Goal: Navigation & Orientation: Find specific page/section

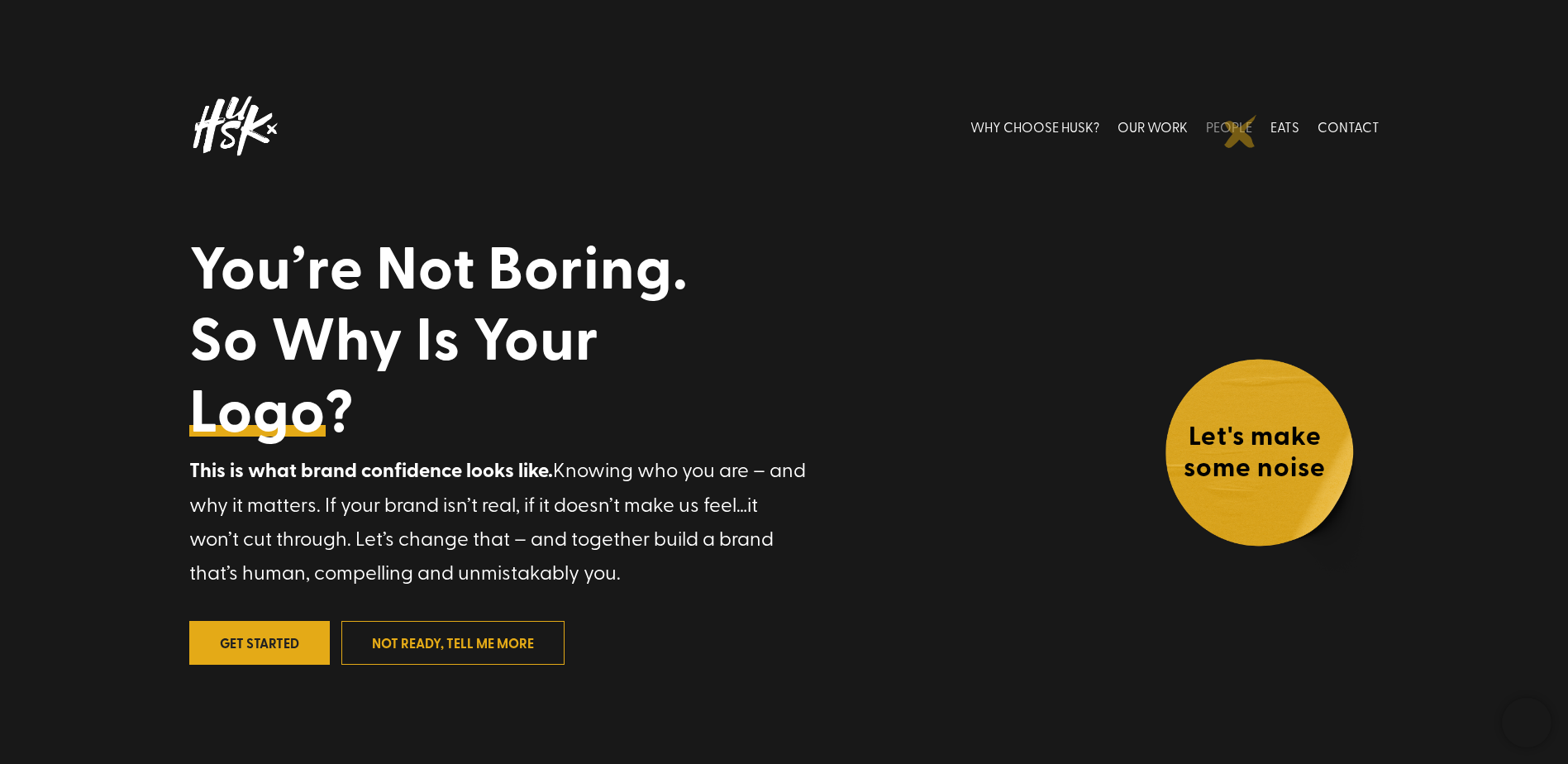
click at [1239, 130] on link "PEOPLE" at bounding box center [1230, 127] width 46 height 74
